Goal: Check status: Check status

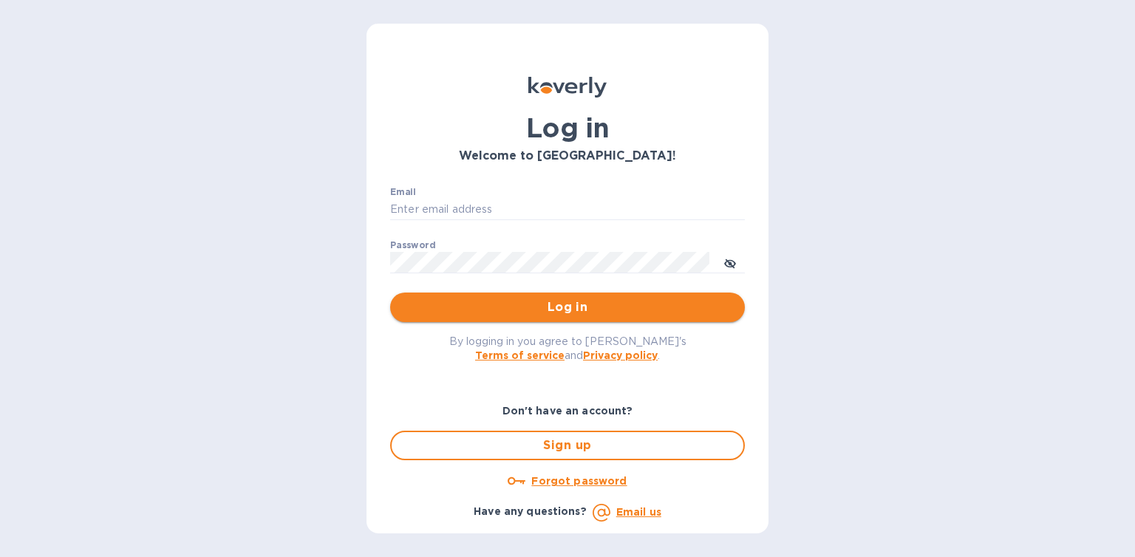
type input "[EMAIL_ADDRESS][DOMAIN_NAME]"
click at [574, 303] on span "Log in" at bounding box center [567, 308] width 331 height 18
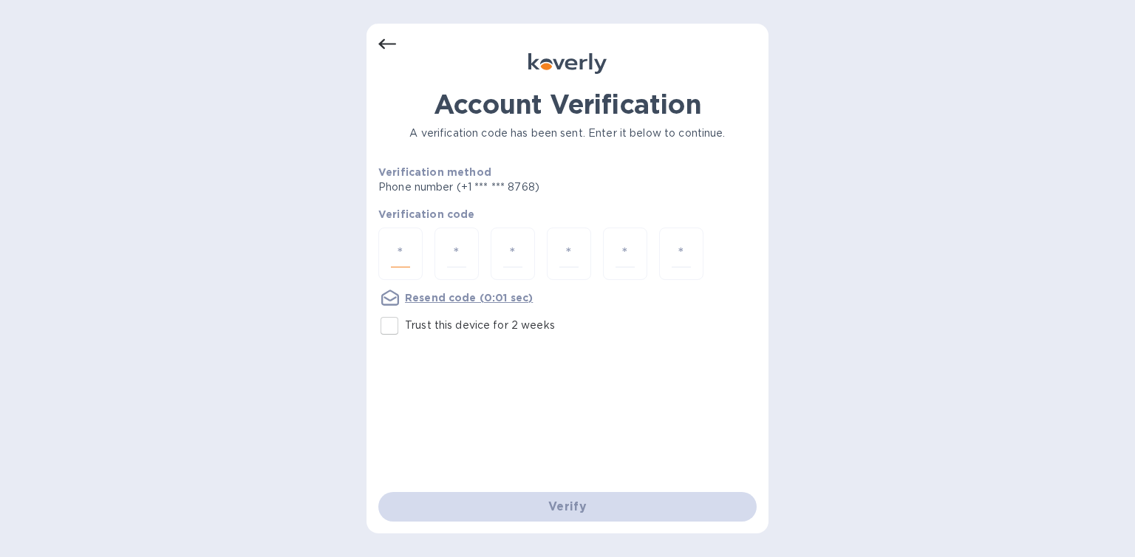
paste input "2"
click at [399, 249] on input "number" at bounding box center [400, 253] width 19 height 27
type input "2"
type input "9"
type input "8"
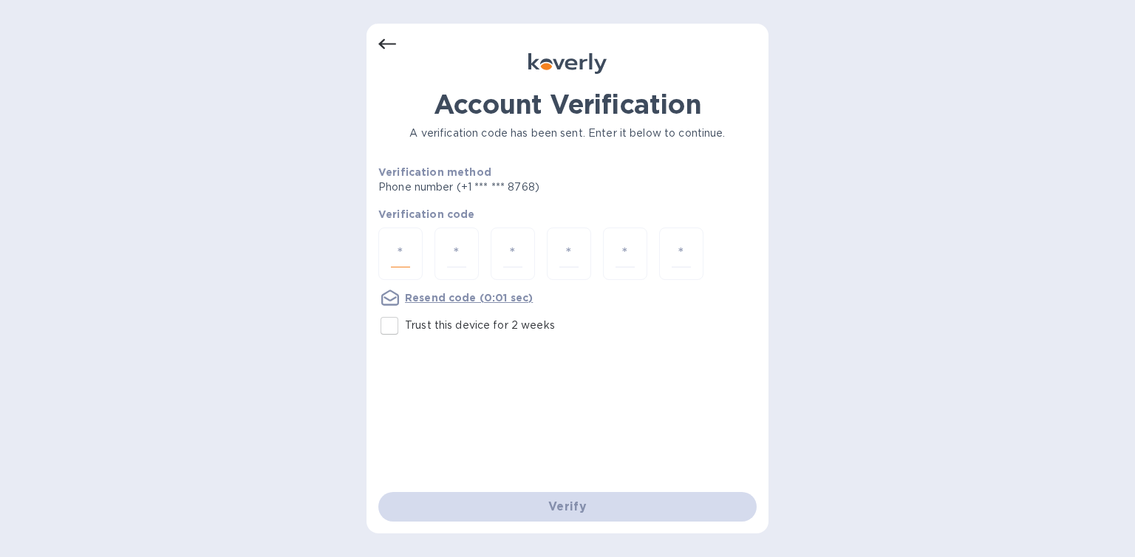
type input "2"
type input "4"
type input "8"
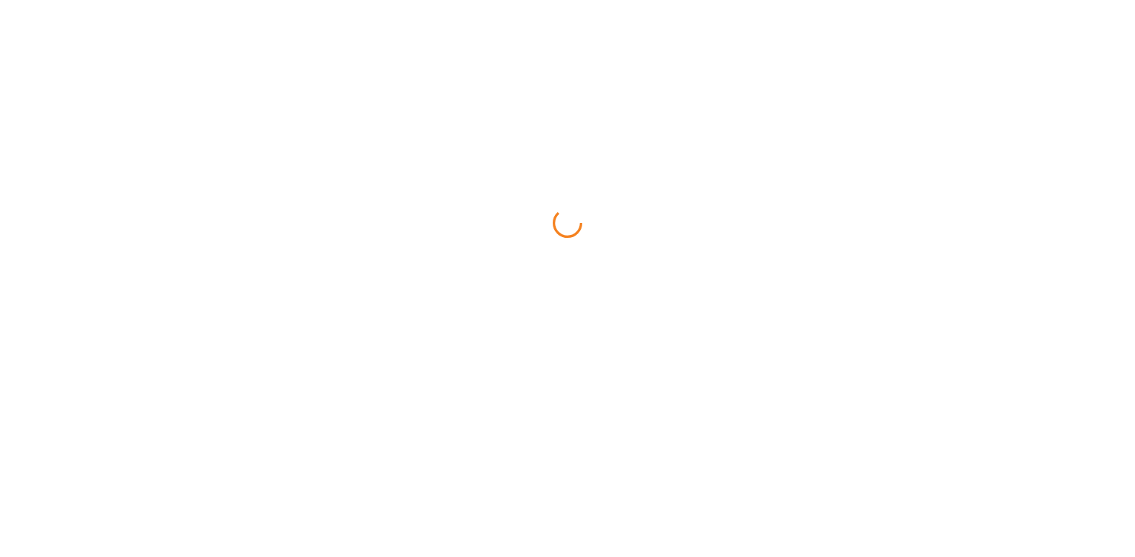
click at [484, 0] on html at bounding box center [567, 0] width 1135 height 0
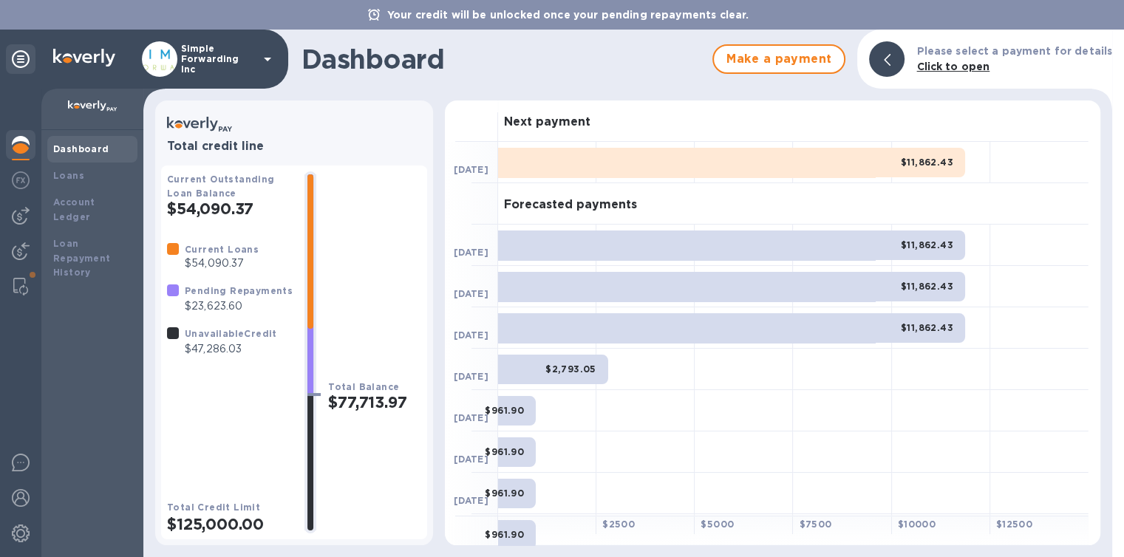
click at [884, 169] on div "$11,862.43" at bounding box center [731, 163] width 467 height 30
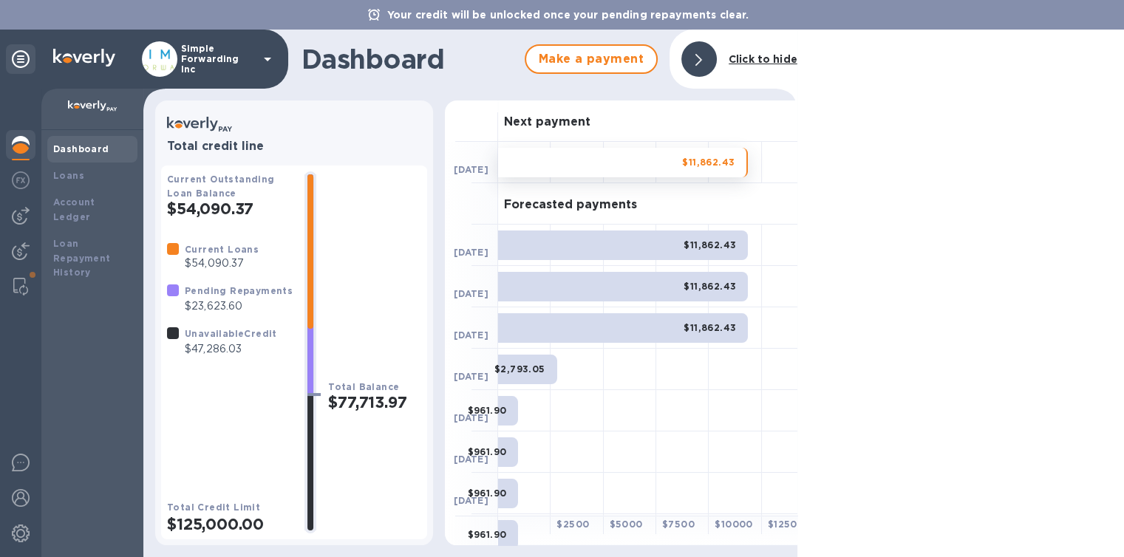
click at [880, 174] on div at bounding box center [960, 294] width 327 height 528
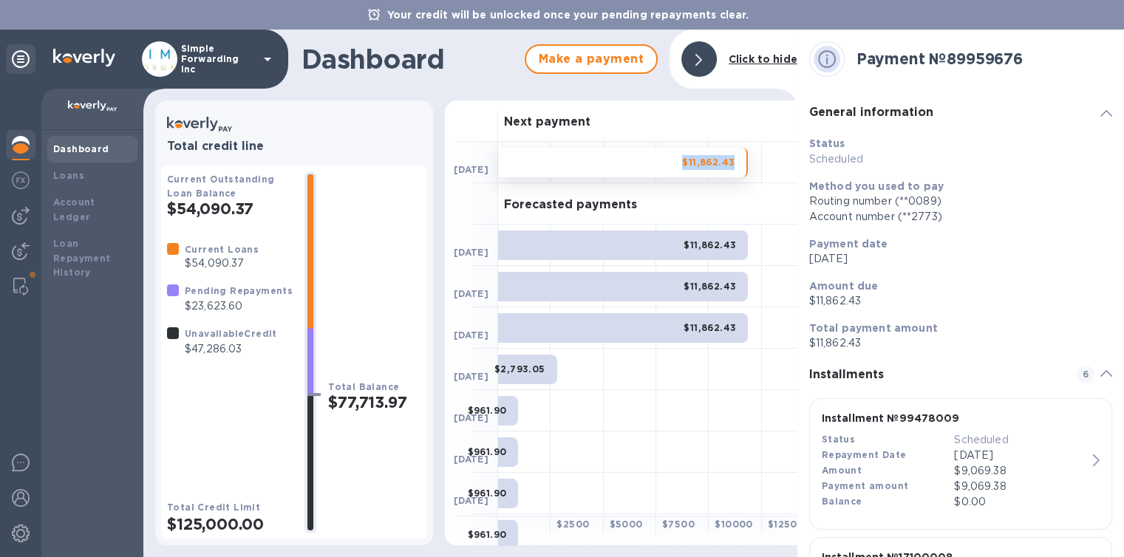
drag, startPoint x: 681, startPoint y: 160, endPoint x: 744, endPoint y: 173, distance: 64.9
click at [744, 173] on div "$11,862.43" at bounding box center [656, 162] width 316 height 41
copy div "$11,862.43"
